Goal: Information Seeking & Learning: Understand process/instructions

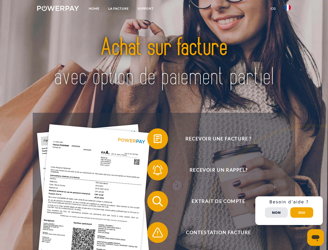
click at [58, 9] on img at bounding box center [58, 8] width 42 height 5
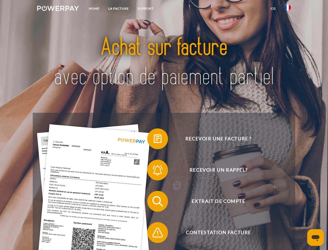
click at [288, 9] on img at bounding box center [288, 7] width 6 height 6
click at [273, 9] on link "CG" at bounding box center [274, 8] width 14 height 9
click at [154, 140] on span at bounding box center [150, 139] width 26 height 26
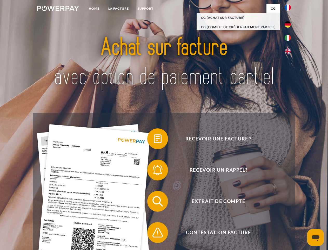
click at [154, 171] on div "Recevoir une facture ? Recevoir un rappel? Extrait de compte retour" at bounding box center [164, 217] width 263 height 208
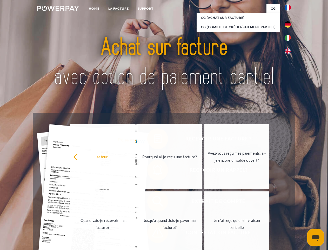
click at [154, 202] on link "Jusqu'à quand dois-je payer ma facture?" at bounding box center [170, 223] width 65 height 65
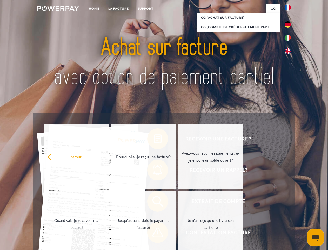
click at [154, 233] on span at bounding box center [150, 232] width 26 height 26
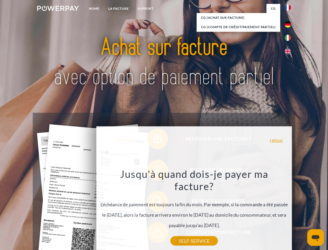
click at [289, 210] on div "Recevoir une facture ? Recevoir un rappel? Extrait de compte retour" at bounding box center [164, 217] width 263 height 208
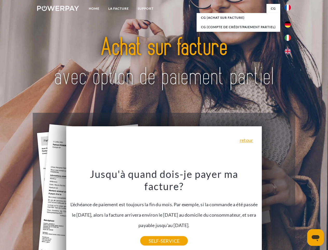
click at [277, 211] on span "Extrait de compte" at bounding box center [218, 201] width 127 height 21
click at [302, 212] on header "Home LA FACTURE Support" at bounding box center [164, 179] width 328 height 359
